Goal: Task Accomplishment & Management: Use online tool/utility

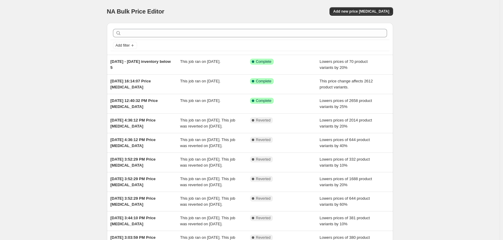
click at [384, 7] on div "NA Bulk Price Editor. This page is ready NA Bulk Price Editor Add new price [ME…" at bounding box center [250, 11] width 286 height 23
click at [383, 7] on div "NA Bulk Price Editor. This page is ready NA Bulk Price Editor Add new price [ME…" at bounding box center [250, 11] width 286 height 23
click at [379, 14] on span "Add new price [MEDICAL_DATA]" at bounding box center [361, 11] width 56 height 5
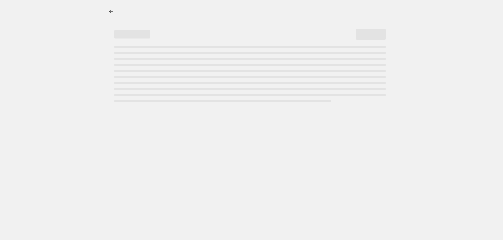
select select "percentage"
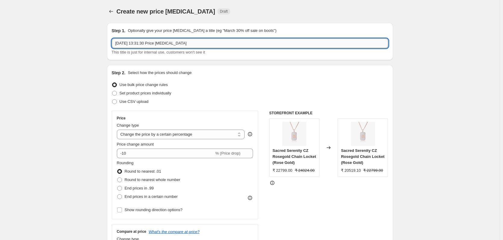
click at [152, 44] on input "[DATE] 13:31:30 Price [MEDICAL_DATA]" at bounding box center [250, 44] width 276 height 10
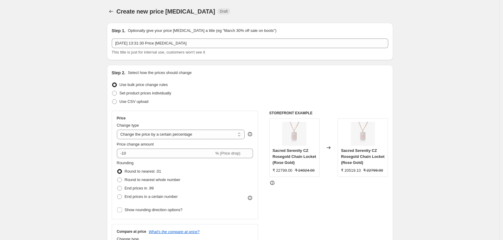
click at [110, 67] on div "Step 2. Select how the prices should change Use bulk price change rules Set pro…" at bounding box center [250, 170] width 286 height 211
